Goal: Task Accomplishment & Management: Manage account settings

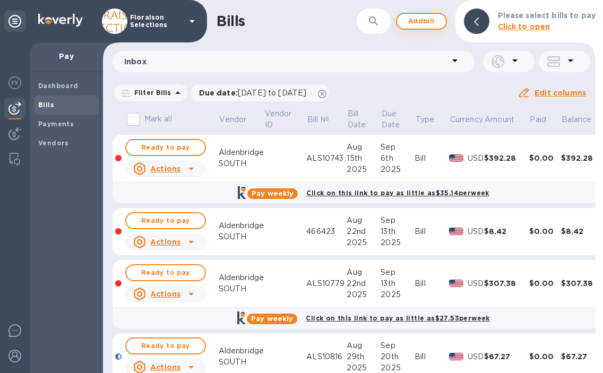
click at [428, 26] on span "Add bill" at bounding box center [422, 21] width 32 height 13
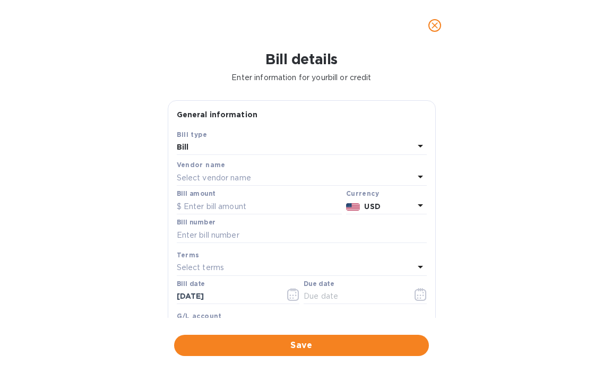
click at [215, 180] on p "Select vendor name" at bounding box center [214, 178] width 74 height 11
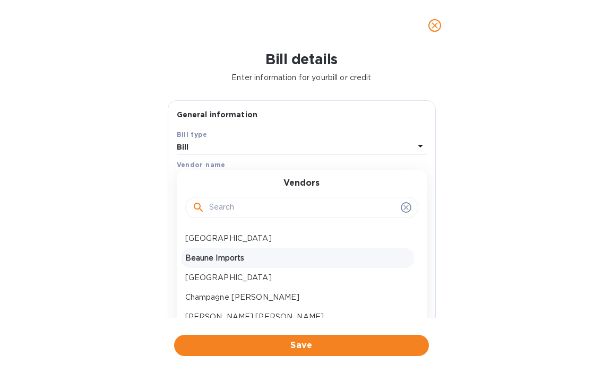
click at [206, 261] on p "Beaune Imports" at bounding box center [297, 258] width 225 height 11
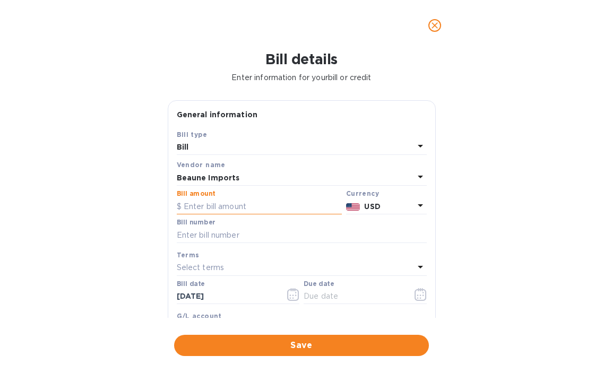
click at [207, 207] on input "text" at bounding box center [259, 207] width 165 height 16
type input "3,122.70"
click at [197, 242] on input "text" at bounding box center [302, 235] width 250 height 16
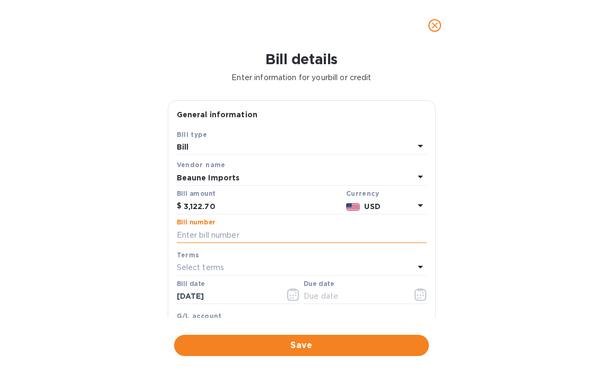
paste input "62244"
type input "62244"
click at [290, 300] on icon "button" at bounding box center [293, 294] width 12 height 13
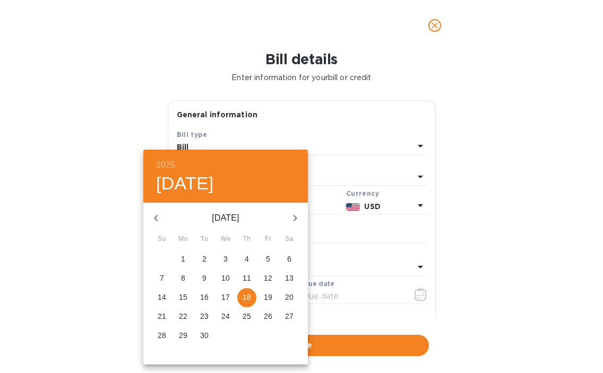
click at [163, 217] on button "button" at bounding box center [155, 218] width 25 height 25
click at [160, 352] on p "31" at bounding box center [162, 355] width 8 height 11
type input "[DATE]"
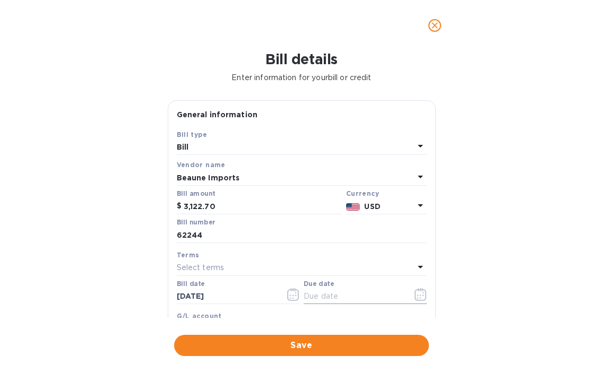
click at [415, 301] on icon "button" at bounding box center [421, 294] width 12 height 13
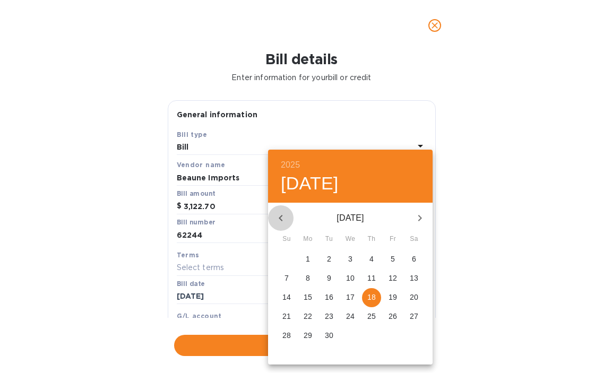
click at [283, 218] on icon "button" at bounding box center [281, 218] width 13 height 13
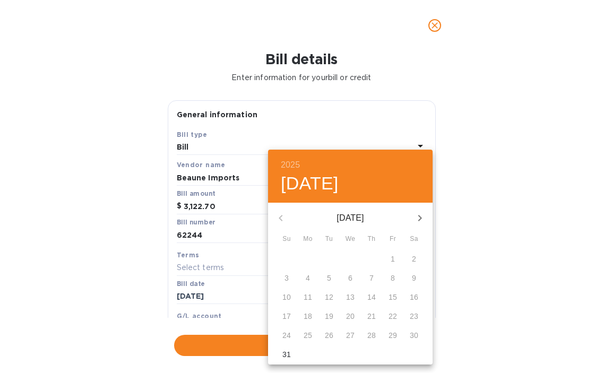
click at [420, 213] on icon "button" at bounding box center [420, 218] width 13 height 13
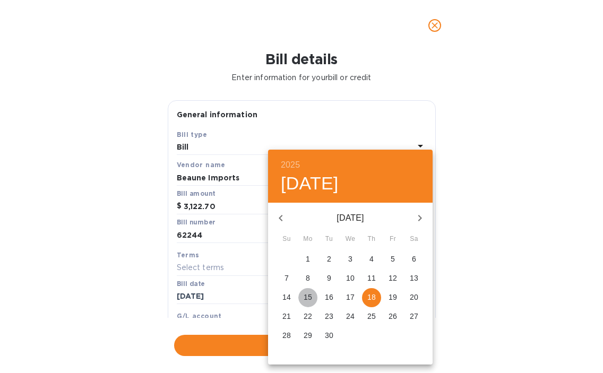
click at [305, 296] on p "15" at bounding box center [308, 297] width 8 height 11
type input "[DATE]"
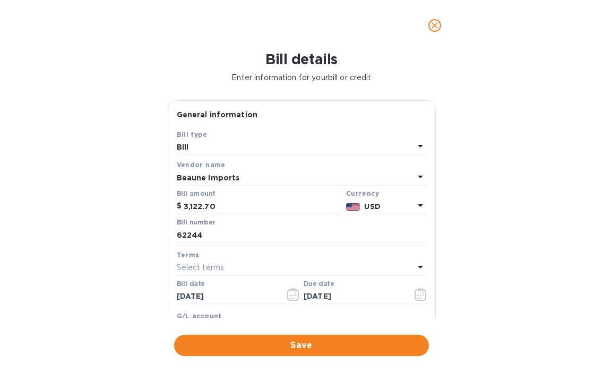
click at [494, 249] on div "Bill details Enter information for your bill or credit General information Save…" at bounding box center [301, 212] width 603 height 322
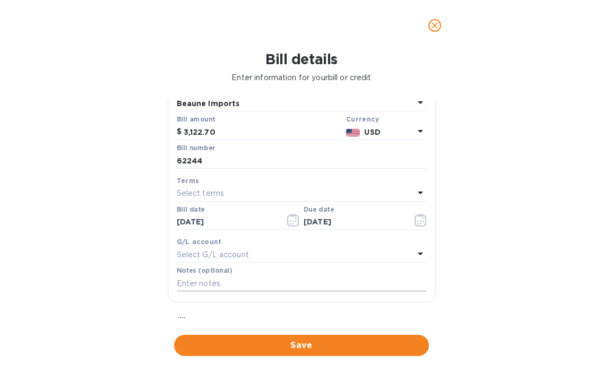
scroll to position [181, 0]
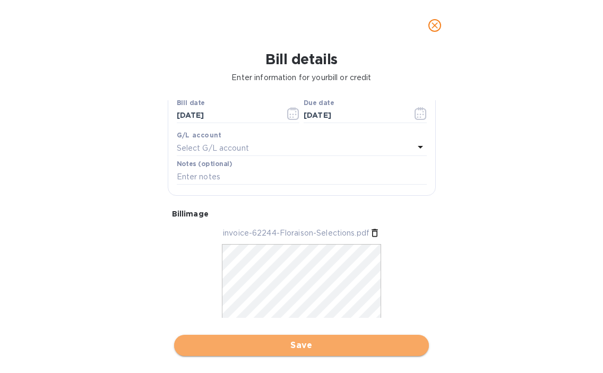
click at [320, 346] on span "Save" at bounding box center [302, 345] width 238 height 13
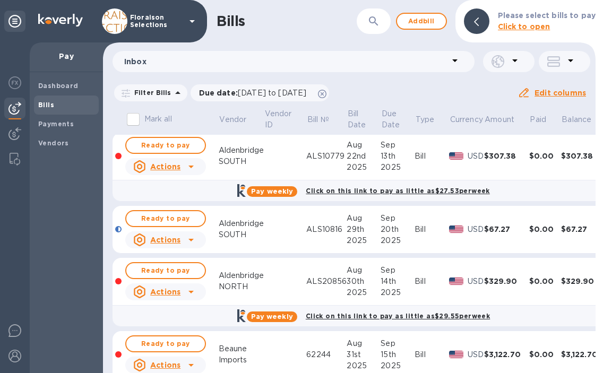
scroll to position [0, 0]
